Goal: Task Accomplishment & Management: Manage account settings

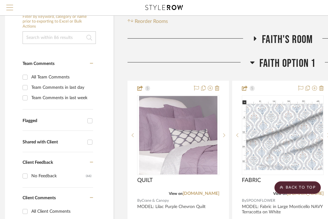
click at [7, 5] on span "Menu" at bounding box center [9, 5] width 7 height 1
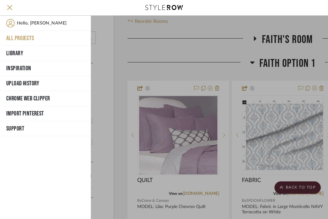
click at [19, 38] on button "All Projects" at bounding box center [45, 38] width 91 height 15
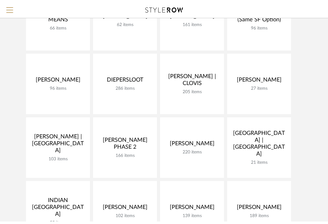
scroll to position [101, 0]
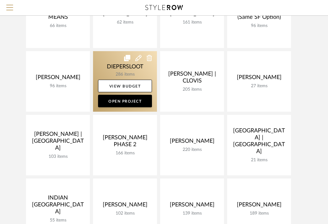
click at [100, 68] on link at bounding box center [125, 81] width 64 height 60
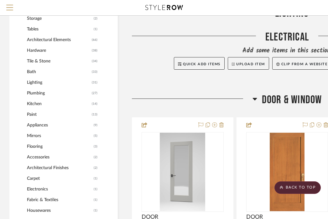
scroll to position [437, 0]
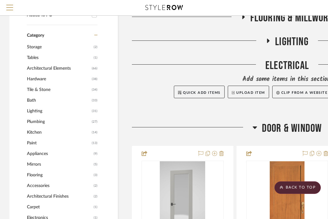
click at [288, 125] on span "Door & Window" at bounding box center [292, 128] width 60 height 13
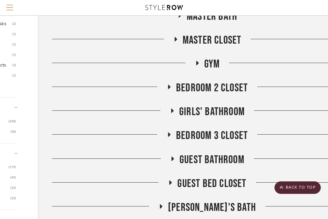
scroll to position [823, 80]
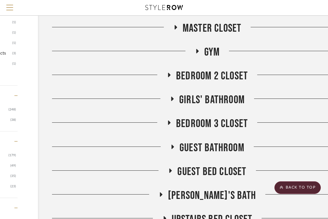
click at [207, 98] on span "Girls' Bathroom" at bounding box center [211, 99] width 65 height 13
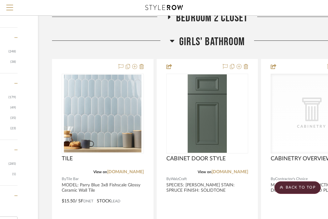
scroll to position [905, 80]
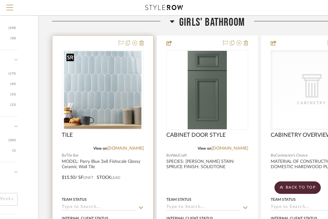
click at [101, 96] on img "0" at bounding box center [103, 90] width 78 height 78
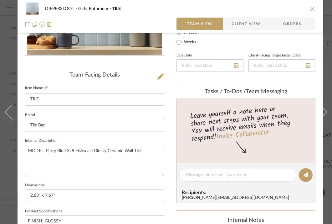
scroll to position [119, 0]
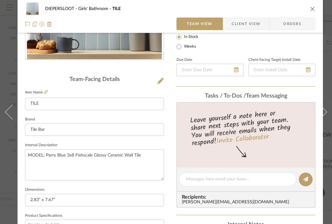
click at [311, 11] on icon "close" at bounding box center [312, 8] width 5 height 5
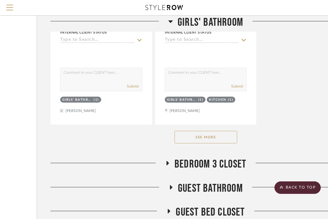
scroll to position [1645, 81]
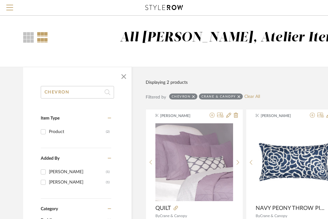
click at [194, 96] on icon at bounding box center [193, 96] width 3 height 3
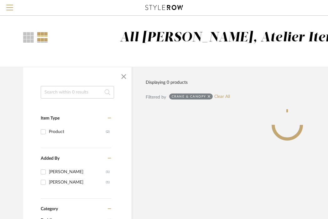
click at [209, 98] on icon at bounding box center [209, 96] width 3 height 4
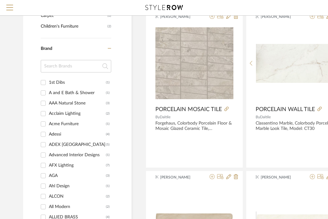
scroll to position [534, 0]
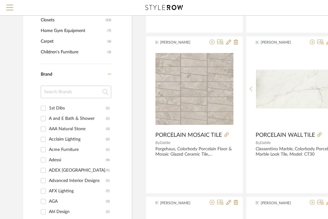
click at [65, 90] on input at bounding box center [76, 92] width 70 height 13
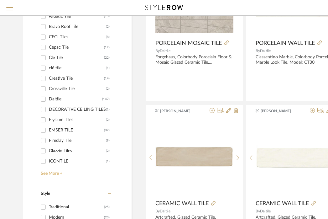
scroll to position [627, 0]
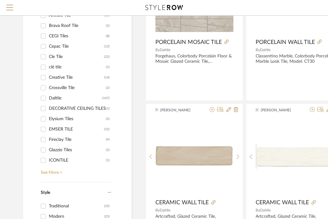
type input "TILE"
click at [59, 172] on link "See More +" at bounding box center [75, 170] width 72 height 10
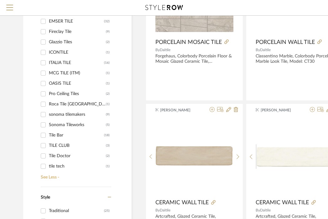
scroll to position [112, 0]
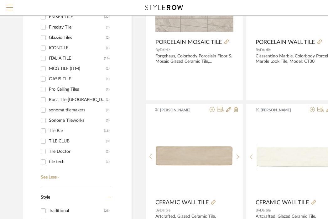
click at [56, 130] on div "Tile Bar" at bounding box center [76, 131] width 55 height 10
click at [48, 130] on input "Tile Bar (18)" at bounding box center [43, 131] width 10 height 10
checkbox input "true"
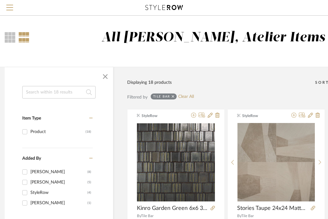
scroll to position [0, 17]
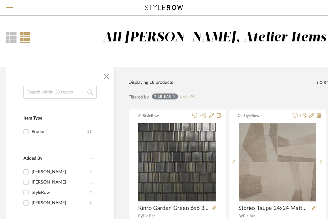
click at [51, 97] on input at bounding box center [59, 92] width 73 height 13
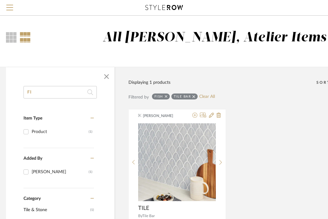
type input "F"
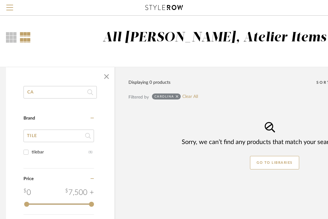
type input "C"
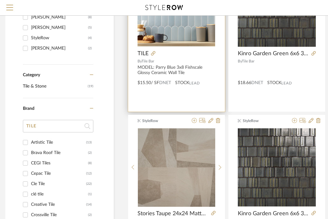
scroll to position [154, 17]
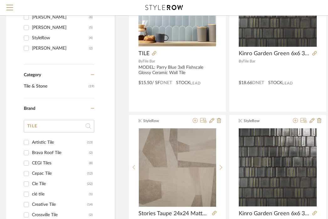
click at [47, 124] on input "TILE" at bounding box center [59, 126] width 70 height 13
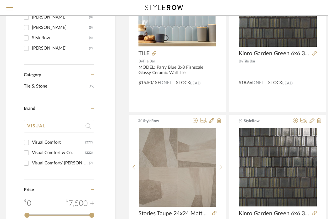
type input "VISUAL"
click at [60, 139] on div "Visual Comfort" at bounding box center [58, 142] width 53 height 10
click at [31, 139] on input "Visual Comfort (277)" at bounding box center [26, 142] width 10 height 10
checkbox input "true"
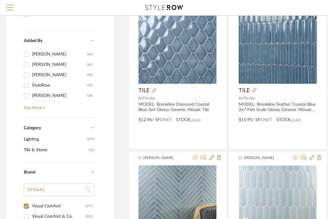
scroll to position [0, 17]
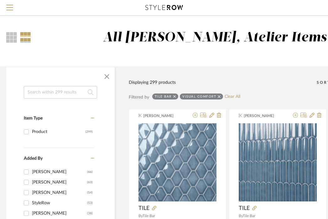
click at [175, 96] on icon at bounding box center [174, 96] width 3 height 3
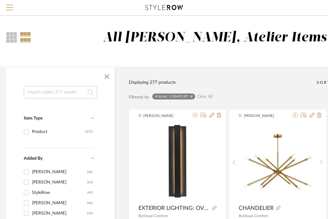
click at [81, 91] on input at bounding box center [60, 92] width 73 height 13
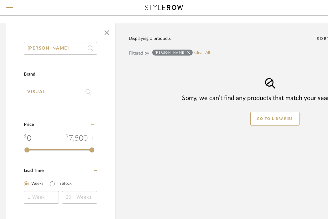
scroll to position [40, 17]
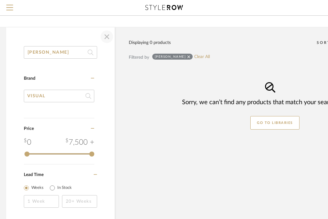
type input "MILTON"
click at [109, 39] on span "button" at bounding box center [106, 36] width 15 height 15
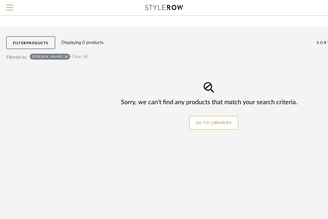
click at [65, 56] on icon at bounding box center [66, 57] width 3 height 4
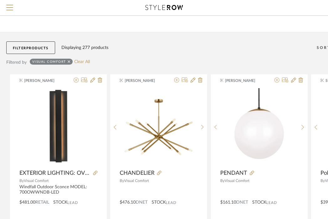
scroll to position [34, 17]
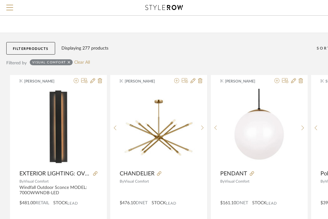
click at [68, 61] on icon at bounding box center [69, 62] width 3 height 4
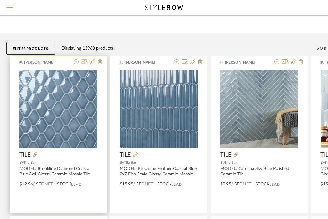
scroll to position [34, 0]
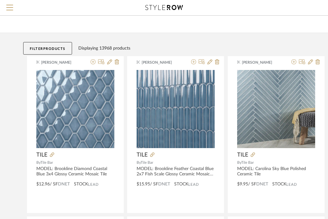
click at [54, 47] on span "Products" at bounding box center [54, 48] width 22 height 3
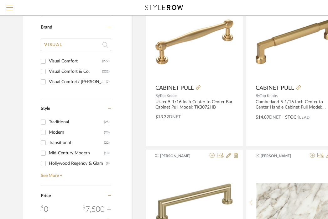
scroll to position [579, 0]
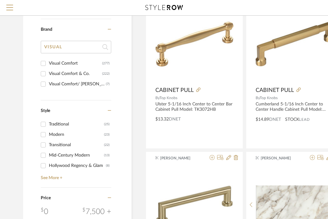
click at [57, 75] on div "Visual Comfort & Co." at bounding box center [75, 74] width 53 height 10
click at [48, 75] on input "Visual Comfort & Co. (222)" at bounding box center [43, 74] width 10 height 10
checkbox input "true"
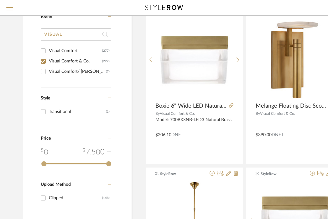
scroll to position [259, 0]
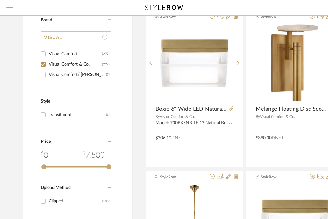
click at [60, 55] on div "Visual Comfort" at bounding box center [75, 54] width 53 height 10
click at [48, 55] on input "Visual Comfort (277)" at bounding box center [43, 54] width 10 height 10
checkbox input "true"
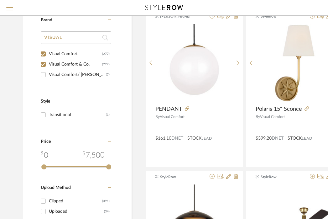
click at [65, 74] on div "Visual Comfort/ Kelly Wearstler" at bounding box center [77, 75] width 57 height 10
click at [48, 74] on input "Visual Comfort/ Kelly Wearstler (7)" at bounding box center [43, 75] width 10 height 10
checkbox input "true"
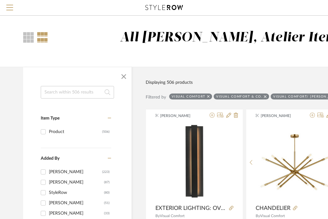
click at [72, 94] on input at bounding box center [77, 92] width 73 height 13
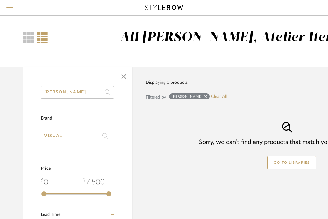
type input "MILTON"
click at [204, 95] on icon at bounding box center [205, 96] width 3 height 4
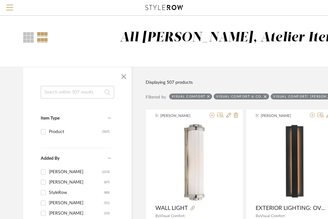
click at [208, 96] on icon at bounding box center [208, 96] width 3 height 3
checkbox input "false"
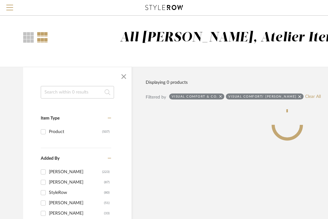
click at [221, 96] on icon at bounding box center [220, 96] width 3 height 4
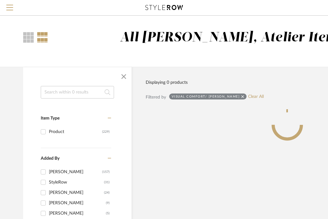
checkbox input "false"
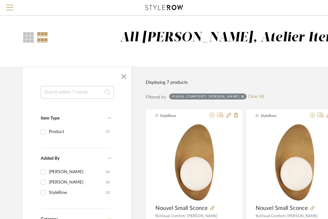
click at [244, 97] on icon at bounding box center [242, 96] width 3 height 3
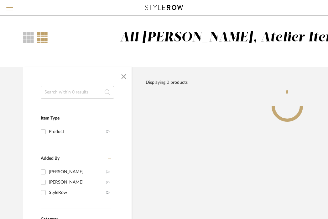
checkbox input "false"
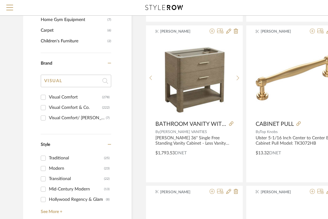
scroll to position [548, 0]
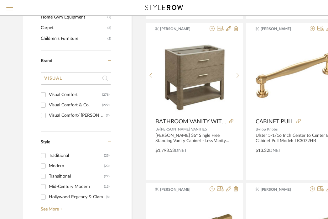
click at [76, 79] on input "VISUAL" at bounding box center [76, 78] width 70 height 13
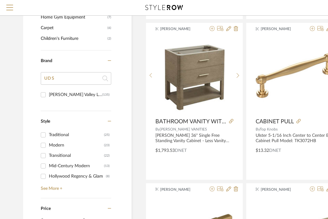
type input "UD"
type input "HUDSON"
click at [70, 91] on div "Hudson Valley Lighting" at bounding box center [75, 95] width 53 height 10
click at [48, 91] on input "Hudson Valley Lighting (135)" at bounding box center [43, 95] width 10 height 10
checkbox input "true"
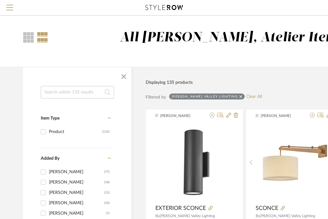
click at [80, 89] on input at bounding box center [77, 92] width 73 height 13
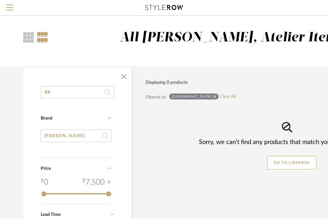
type input "B"
type input "MALONE"
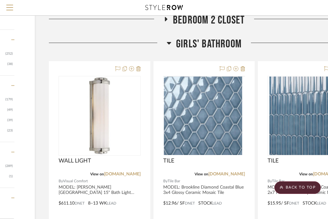
scroll to position [888, 83]
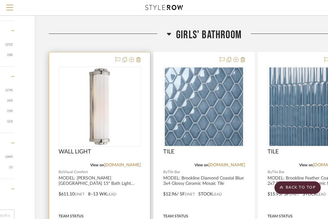
click at [137, 189] on div at bounding box center [99, 189] width 101 height 274
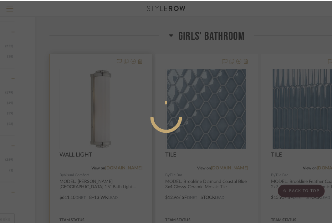
scroll to position [0, 0]
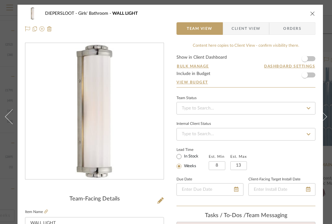
click at [313, 17] on div "DIEPERSLOOT Girls' Bathroom WALL LIGHT" at bounding box center [170, 13] width 291 height 13
click at [313, 11] on icon "close" at bounding box center [312, 13] width 5 height 5
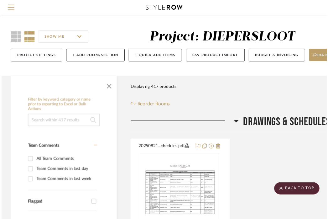
scroll to position [888, 83]
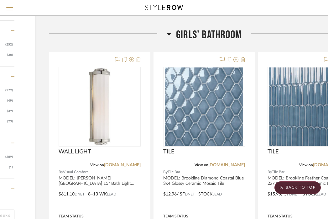
click at [190, 36] on span "Girls' Bathroom" at bounding box center [208, 34] width 65 height 13
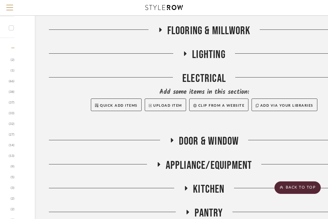
scroll to position [420, 83]
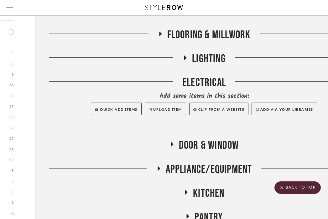
click at [200, 59] on span "LIGHTING" at bounding box center [209, 58] width 34 height 13
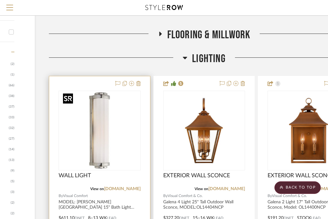
click at [0, 0] on img at bounding box center [0, 0] width 0 height 0
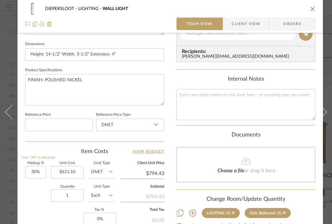
scroll to position [279, 0]
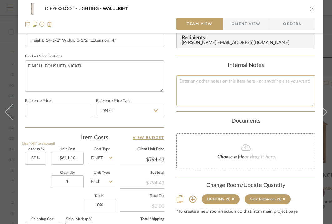
click at [233, 96] on textarea at bounding box center [246, 90] width 139 height 31
type textarea "GIRLS' BATHROOM"
click at [194, 67] on div "Internal Notes" at bounding box center [246, 65] width 139 height 7
click at [311, 8] on icon "close" at bounding box center [312, 8] width 5 height 5
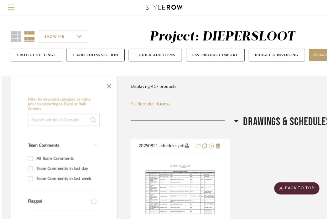
scroll to position [420, 83]
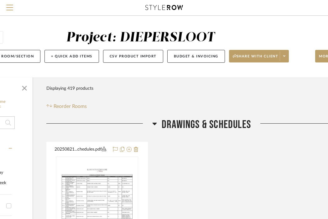
scroll to position [0, 123]
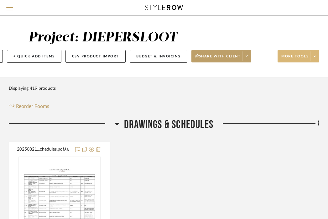
click at [304, 59] on span "More tools" at bounding box center [294, 58] width 27 height 9
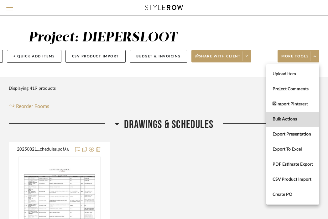
click at [285, 117] on span "Bulk Actions" at bounding box center [293, 119] width 40 height 5
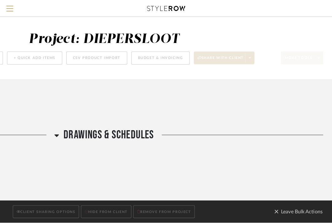
scroll to position [0, 0]
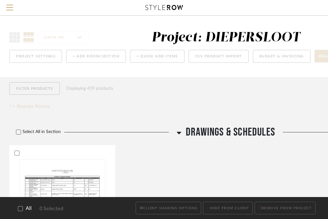
click at [28, 206] on span "All" at bounding box center [29, 208] width 6 height 6
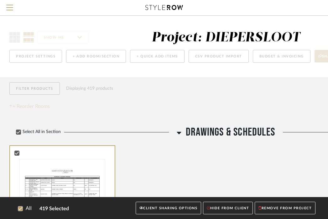
click at [184, 206] on button "CLIENT SHARING OPTIONS" at bounding box center [168, 207] width 65 height 13
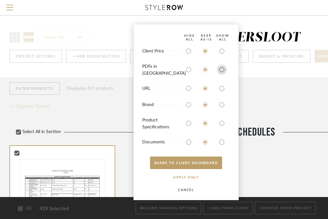
click at [221, 75] on input "radio" at bounding box center [222, 70] width 10 height 10
radio input "true"
click at [221, 53] on input "radio" at bounding box center [222, 51] width 10 height 10
radio input "true"
click at [222, 119] on input "radio" at bounding box center [222, 123] width 10 height 10
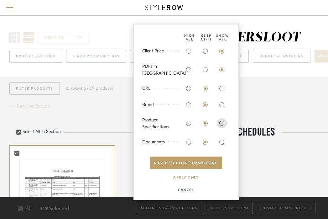
radio input "true"
click at [223, 142] on input "radio" at bounding box center [222, 142] width 10 height 10
radio input "true"
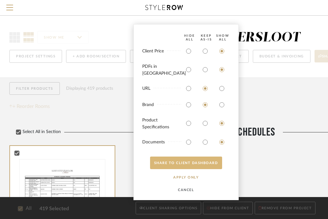
click at [214, 161] on button "SHARE TO CLIENT Dashboard" at bounding box center [186, 162] width 72 height 13
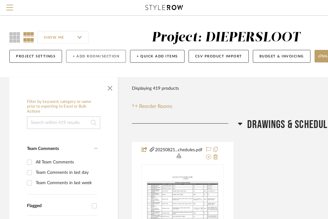
click at [112, 57] on button "+ Add Room/Section" at bounding box center [96, 56] width 60 height 13
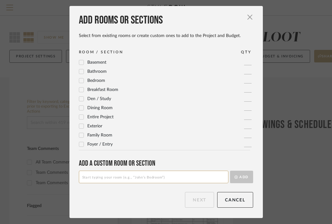
click at [154, 177] on input at bounding box center [154, 176] width 150 height 13
type input "GIRLS BATHROOM OPTIONS: TILE & LIGHTING"
click at [239, 172] on button "Add" at bounding box center [241, 176] width 23 height 13
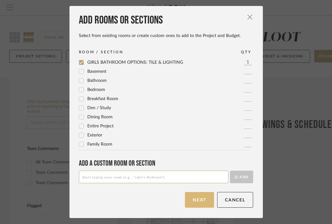
click at [196, 195] on button "Next" at bounding box center [199, 200] width 29 height 16
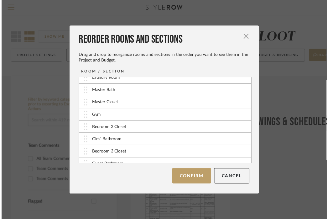
scroll to position [263, 0]
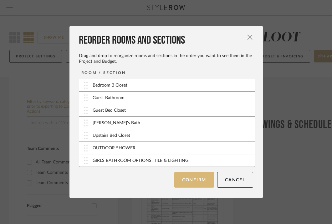
click at [190, 178] on button "Confirm" at bounding box center [195, 180] width 40 height 16
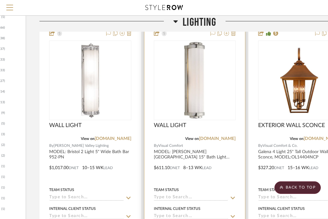
scroll to position [455, 92]
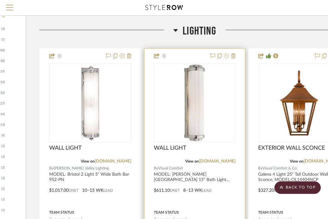
click at [226, 54] on icon at bounding box center [226, 55] width 5 height 5
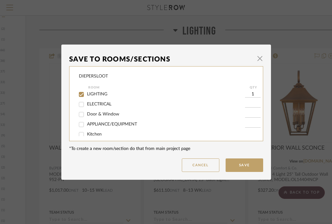
scroll to position [33, 0]
click at [97, 95] on span "LIGHTING" at bounding box center [97, 93] width 20 height 4
click at [86, 95] on input "LIGHTING" at bounding box center [81, 93] width 10 height 10
checkbox input "false"
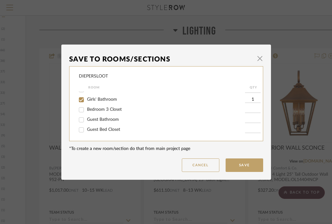
click at [102, 102] on span "Girls' Bathroom" at bounding box center [102, 99] width 30 height 4
click at [86, 104] on input "Girls' Bathroom" at bounding box center [81, 100] width 10 height 10
checkbox input "false"
click at [102, 125] on div "GIRLS BATHROOM OPTIONS: TILE & LIGHTING" at bounding box center [162, 129] width 166 height 10
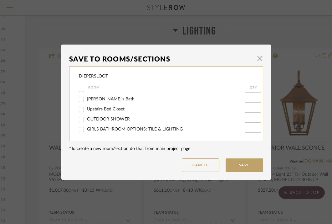
click at [152, 125] on div "GIRLS BATHROOM OPTIONS: TILE & LIGHTING" at bounding box center [162, 129] width 166 height 10
click at [150, 128] on span "GIRLS BATHROOM OPTIONS: TILE & LIGHTING" at bounding box center [135, 129] width 96 height 4
click at [86, 128] on input "GIRLS BATHROOM OPTIONS: TILE & LIGHTING" at bounding box center [81, 129] width 10 height 10
checkbox input "true"
type input "1"
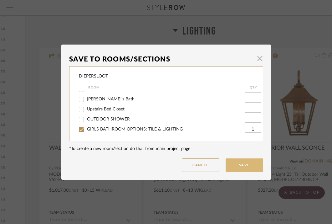
click at [249, 166] on button "Save" at bounding box center [245, 164] width 38 height 13
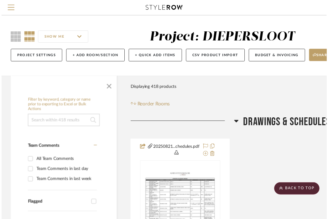
scroll to position [455, 92]
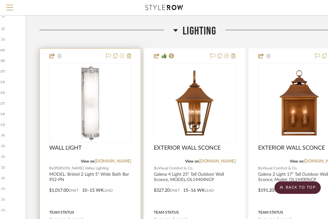
click at [121, 56] on icon at bounding box center [122, 55] width 5 height 5
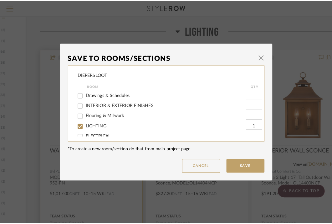
scroll to position [0, 0]
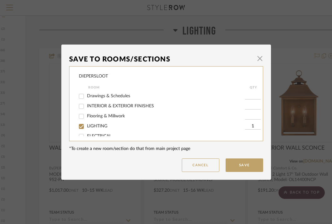
click at [93, 125] on span "LIGHTING" at bounding box center [97, 126] width 20 height 4
click at [86, 125] on input "LIGHTING" at bounding box center [81, 126] width 10 height 10
checkbox input "false"
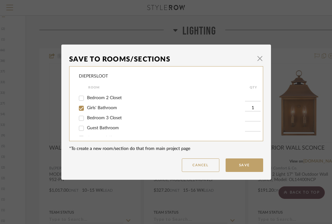
click at [96, 110] on span "Girls' Bathroom" at bounding box center [102, 108] width 30 height 4
click at [86, 113] on input "Girls' Bathroom" at bounding box center [81, 108] width 10 height 10
checkbox input "false"
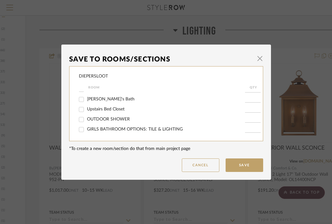
click at [96, 129] on span "GIRLS BATHROOM OPTIONS: TILE & LIGHTING" at bounding box center [135, 129] width 96 height 4
click at [86, 129] on input "GIRLS BATHROOM OPTIONS: TILE & LIGHTING" at bounding box center [81, 129] width 10 height 10
checkbox input "true"
type input "1"
click at [244, 161] on button "Save" at bounding box center [245, 164] width 38 height 13
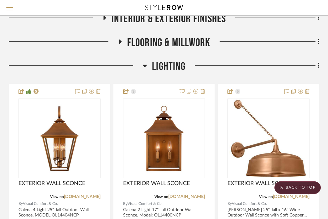
scroll to position [419, 123]
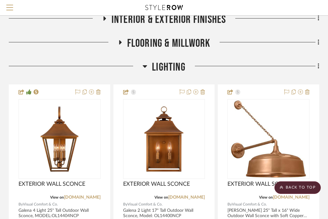
click at [172, 67] on span "LIGHTING" at bounding box center [169, 66] width 34 height 13
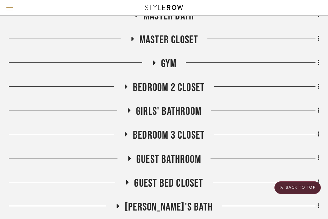
scroll to position [825, 123]
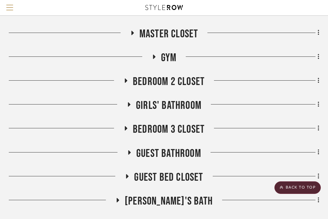
click at [174, 105] on span "Girls' Bathroom" at bounding box center [168, 105] width 65 height 13
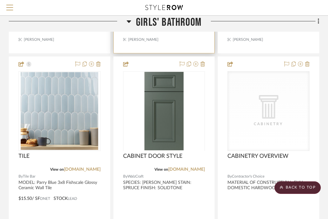
scroll to position [1171, 123]
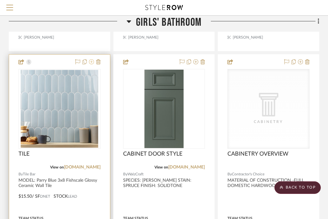
click at [90, 61] on icon at bounding box center [91, 61] width 5 height 5
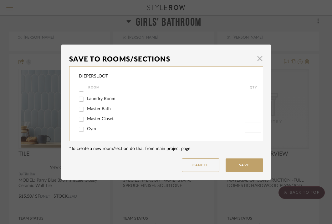
scroll to position [187, 0]
click at [99, 112] on span "Girls' Bathroom" at bounding box center [102, 109] width 30 height 4
click at [86, 114] on input "Girls' Bathroom" at bounding box center [81, 110] width 10 height 10
checkbox input "false"
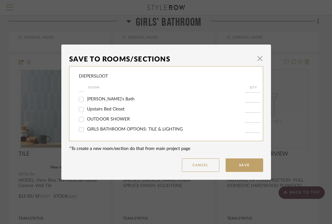
click at [97, 129] on span "GIRLS BATHROOM OPTIONS: TILE & LIGHTING" at bounding box center [135, 129] width 96 height 4
click at [86, 129] on input "GIRLS BATHROOM OPTIONS: TILE & LIGHTING" at bounding box center [81, 129] width 10 height 10
checkbox input "true"
type input "1"
click at [243, 163] on button "Save" at bounding box center [245, 164] width 38 height 13
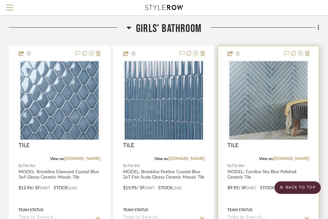
scroll to position [900, 123]
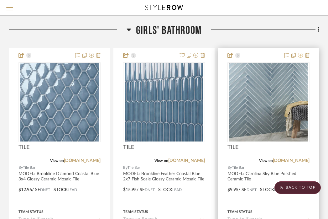
click at [302, 56] on icon at bounding box center [300, 55] width 5 height 5
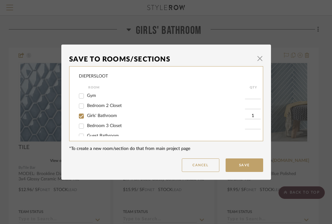
scroll to position [185, 0]
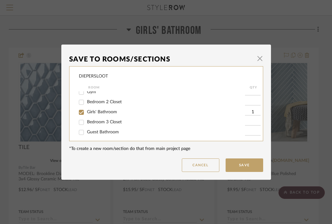
click at [107, 114] on span "Girls' Bathroom" at bounding box center [102, 112] width 30 height 4
click at [86, 116] on input "Girls' Bathroom" at bounding box center [81, 112] width 10 height 10
checkbox input "false"
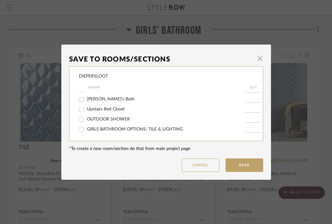
click at [105, 128] on span "GIRLS BATHROOM OPTIONS: TILE & LIGHTING" at bounding box center [135, 129] width 96 height 4
click at [86, 128] on input "GIRLS BATHROOM OPTIONS: TILE & LIGHTING" at bounding box center [81, 129] width 10 height 10
checkbox input "true"
type input "1"
click at [241, 170] on button "Save" at bounding box center [245, 164] width 38 height 13
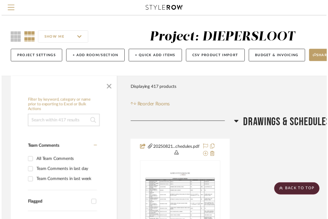
scroll to position [900, 123]
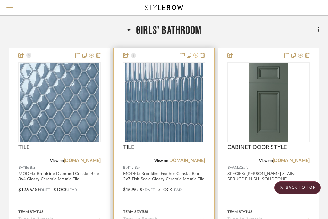
click at [196, 55] on icon at bounding box center [195, 55] width 5 height 5
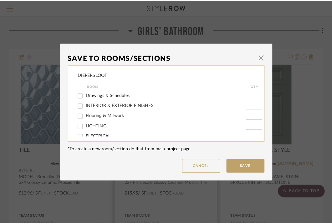
scroll to position [0, 0]
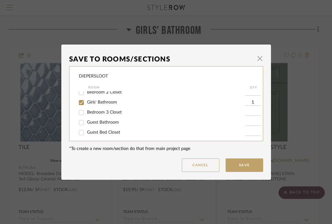
click at [100, 104] on span "Girls' Bathroom" at bounding box center [102, 102] width 30 height 4
click at [86, 107] on input "Girls' Bathroom" at bounding box center [81, 102] width 10 height 10
checkbox input "false"
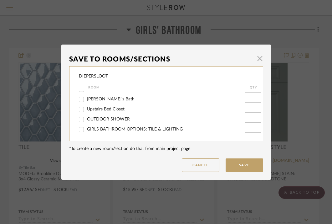
click at [102, 130] on span "GIRLS BATHROOM OPTIONS: TILE & LIGHTING" at bounding box center [135, 129] width 96 height 4
click at [86, 130] on input "GIRLS BATHROOM OPTIONS: TILE & LIGHTING" at bounding box center [81, 129] width 10 height 10
checkbox input "true"
type input "1"
click at [263, 163] on dialog-content "Save To Rooms/Sections × DIEPERSLOOT Room QTY Drawings & Schedules INTERIOR & E…" at bounding box center [166, 111] width 210 height 135
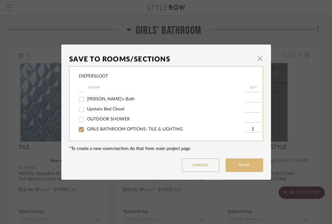
click at [253, 163] on button "Save" at bounding box center [245, 164] width 38 height 13
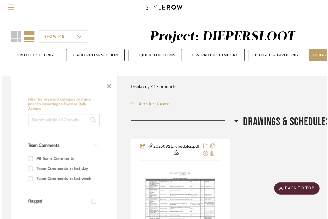
scroll to position [900, 123]
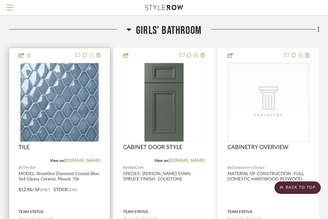
click at [92, 55] on icon at bounding box center [91, 55] width 5 height 5
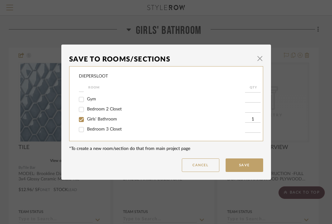
scroll to position [176, 0]
click at [102, 122] on span "Girls' Bathroom" at bounding box center [102, 120] width 30 height 4
click at [86, 124] on input "Girls' Bathroom" at bounding box center [81, 120] width 10 height 10
checkbox input "false"
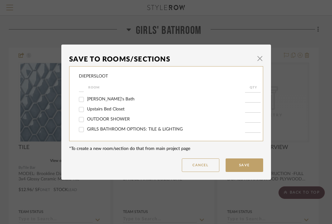
click at [102, 127] on span "GIRLS BATHROOM OPTIONS: TILE & LIGHTING" at bounding box center [135, 129] width 96 height 4
click at [86, 127] on input "GIRLS BATHROOM OPTIONS: TILE & LIGHTING" at bounding box center [81, 129] width 10 height 10
checkbox input "true"
type input "1"
click at [244, 163] on button "Save" at bounding box center [245, 164] width 38 height 13
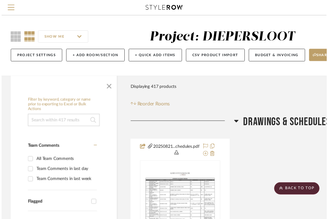
scroll to position [900, 123]
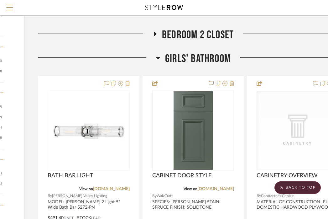
scroll to position [880, 94]
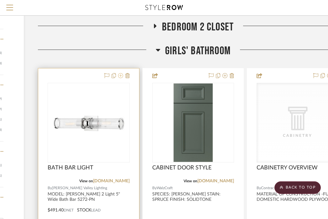
click at [122, 75] on icon at bounding box center [120, 75] width 5 height 5
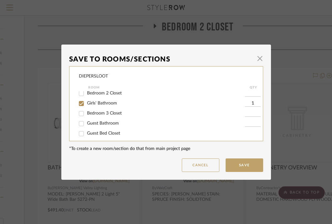
scroll to position [194, 0]
click at [104, 104] on span "Girls' Bathroom" at bounding box center [102, 102] width 30 height 4
click at [86, 106] on input "Girls' Bathroom" at bounding box center [81, 102] width 10 height 10
checkbox input "false"
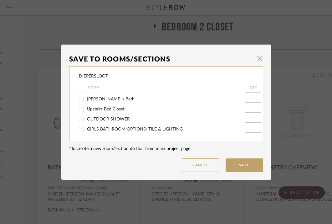
scroll to position [246, 0]
click at [98, 128] on span "GIRLS BATHROOM OPTIONS: TILE & LIGHTING" at bounding box center [135, 129] width 96 height 4
click at [86, 128] on input "GIRLS BATHROOM OPTIONS: TILE & LIGHTING" at bounding box center [81, 129] width 10 height 10
checkbox input "true"
type input "1"
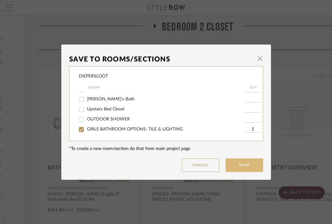
click at [231, 161] on button "Save" at bounding box center [245, 164] width 38 height 13
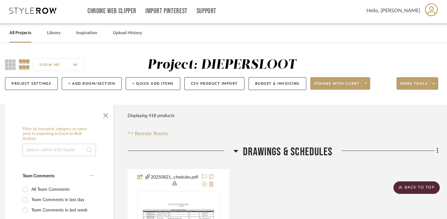
scroll to position [0, 4]
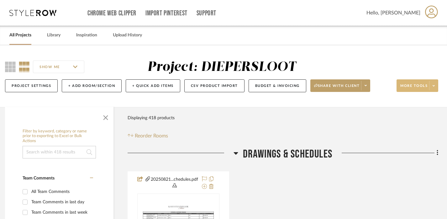
click at [332, 84] on span "More tools" at bounding box center [413, 87] width 27 height 9
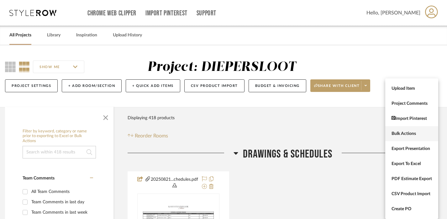
click at [332, 136] on button "Bulk Actions" at bounding box center [411, 133] width 53 height 15
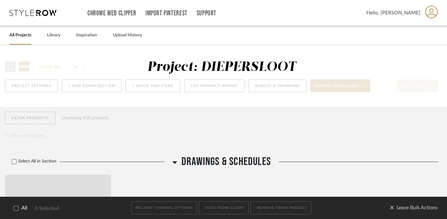
scroll to position [0, 0]
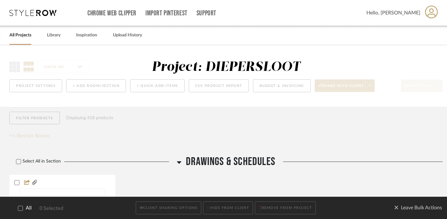
click at [27, 209] on span "All" at bounding box center [29, 208] width 6 height 6
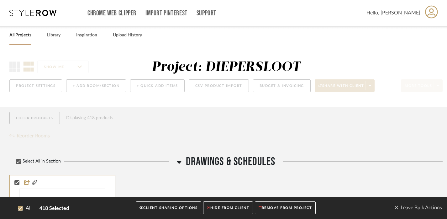
click at [162, 206] on button "CLIENT SHARING OPTIONS" at bounding box center [168, 207] width 65 height 13
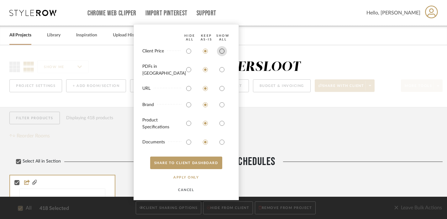
click at [223, 56] on input "radio" at bounding box center [222, 51] width 10 height 10
radio input "true"
click at [223, 71] on input "radio" at bounding box center [222, 70] width 10 height 10
radio input "true"
click at [223, 123] on input "radio" at bounding box center [222, 123] width 10 height 10
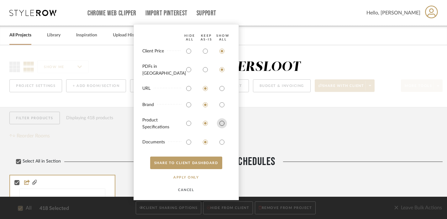
radio input "true"
click at [224, 142] on input "radio" at bounding box center [222, 142] width 10 height 10
radio input "true"
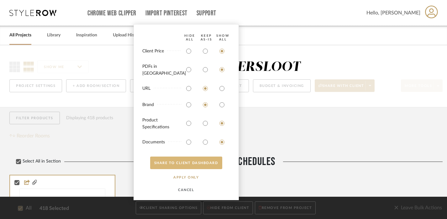
click at [204, 164] on button "SHARE TO CLIENT Dashboard" at bounding box center [186, 162] width 72 height 13
